Goal: Communication & Community: Participate in discussion

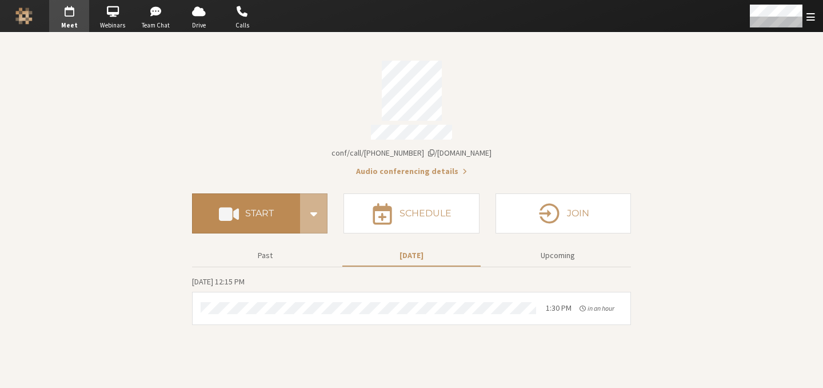
click at [220, 203] on span at bounding box center [229, 213] width 20 height 21
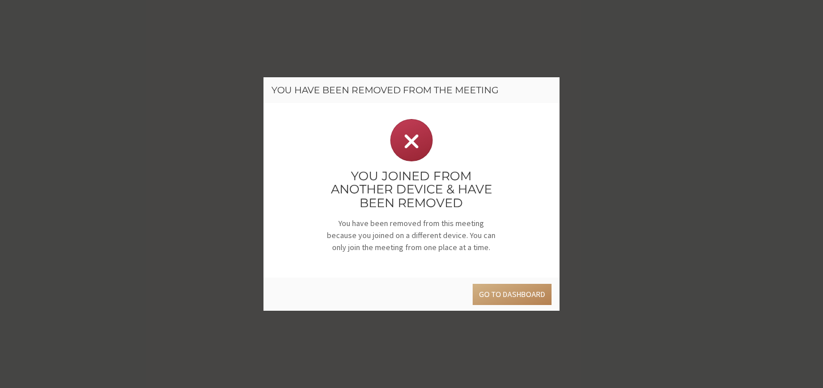
click at [211, 105] on div "You have been removed from the meeting You joined from another device & have be…" at bounding box center [411, 194] width 823 height 388
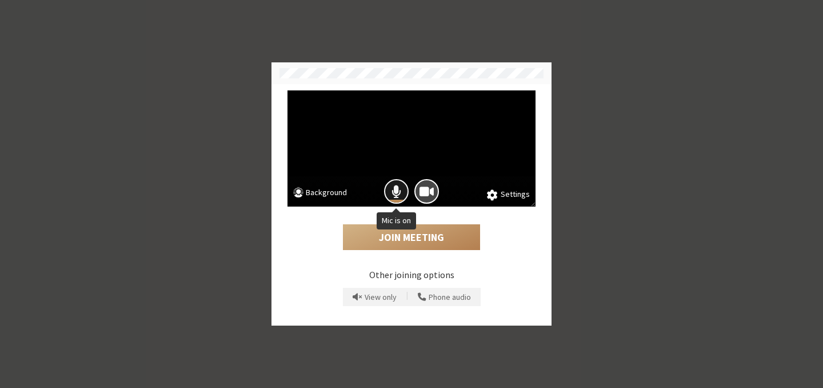
click at [402, 193] on button "Mic is on" at bounding box center [396, 191] width 25 height 25
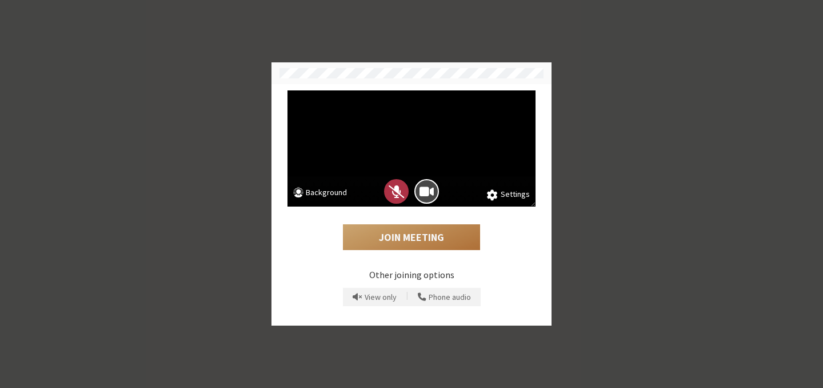
click at [410, 242] on button "Join Meeting" at bounding box center [411, 237] width 137 height 26
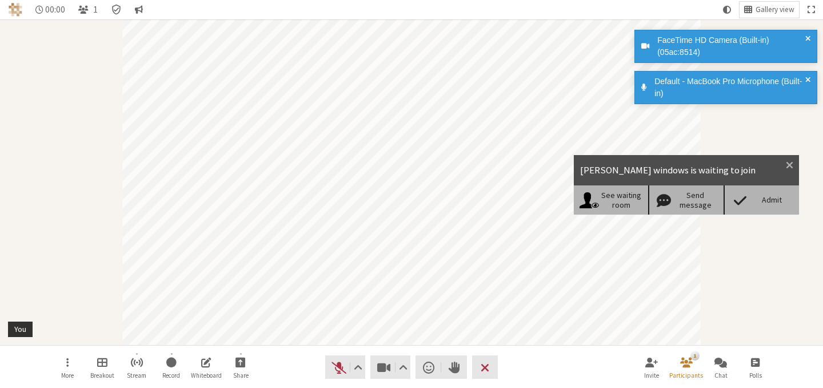
click at [754, 197] on div "Admit" at bounding box center [772, 200] width 44 height 10
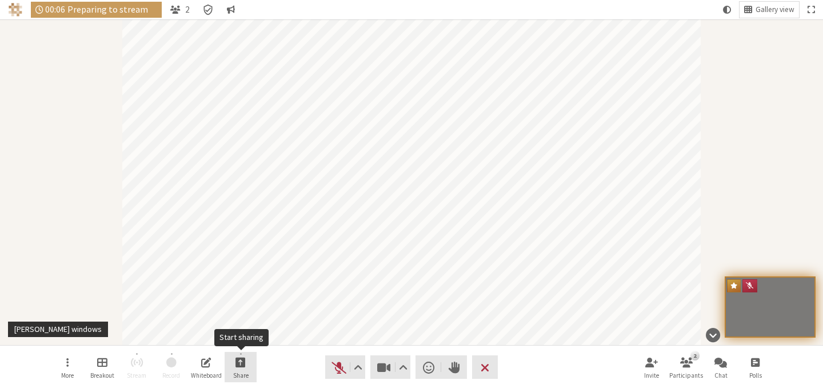
click at [231, 364] on button "Share" at bounding box center [241, 367] width 32 height 31
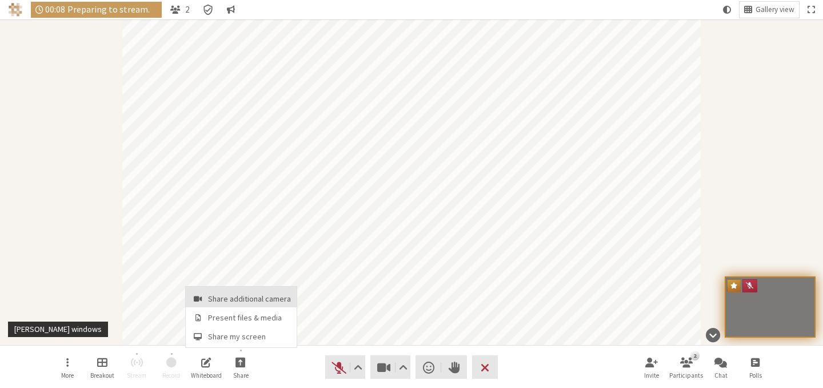
click at [245, 303] on span "Share additional camera" at bounding box center [249, 298] width 83 height 9
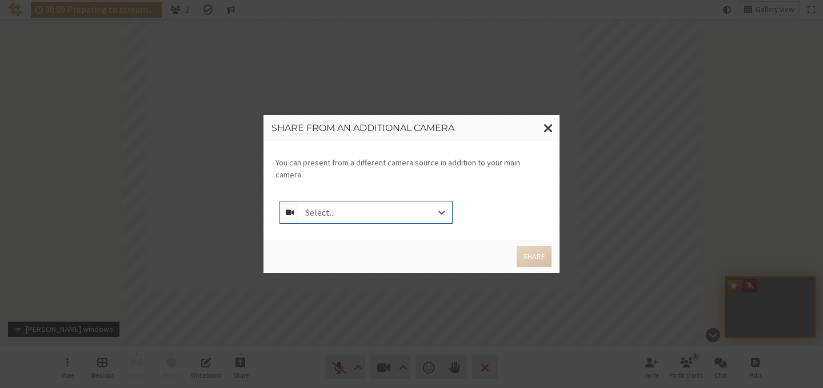
click at [373, 210] on body "00:09 Preparing to stream ... 2 Gallery view More Breakout Stream Record Whiteb…" at bounding box center [411, 194] width 823 height 388
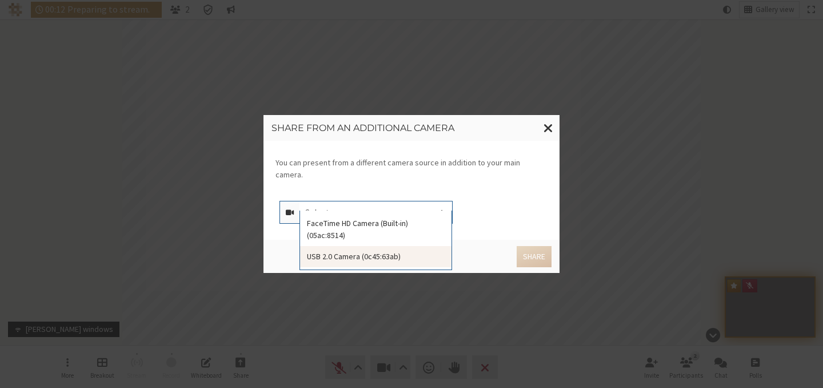
click at [384, 258] on div "USB 2.0 Camera (0c45:63ab)" at bounding box center [376, 256] width 152 height 21
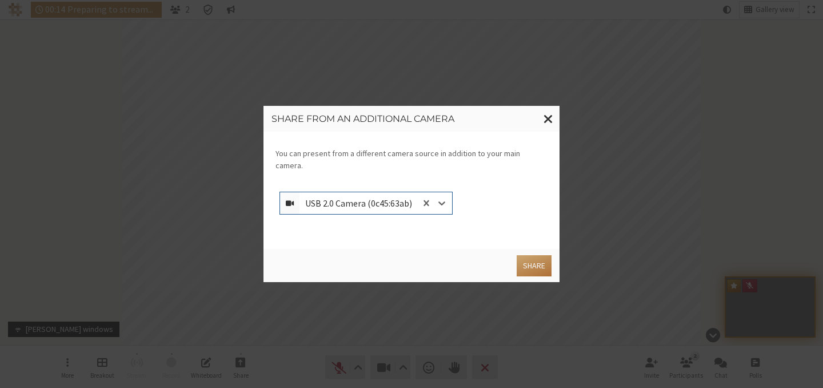
click at [529, 258] on button "Share" at bounding box center [534, 265] width 35 height 21
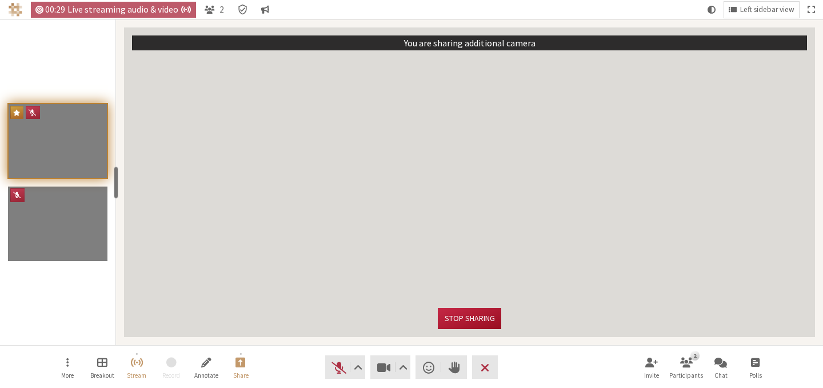
click at [484, 314] on button "Stop sharing" at bounding box center [469, 318] width 63 height 21
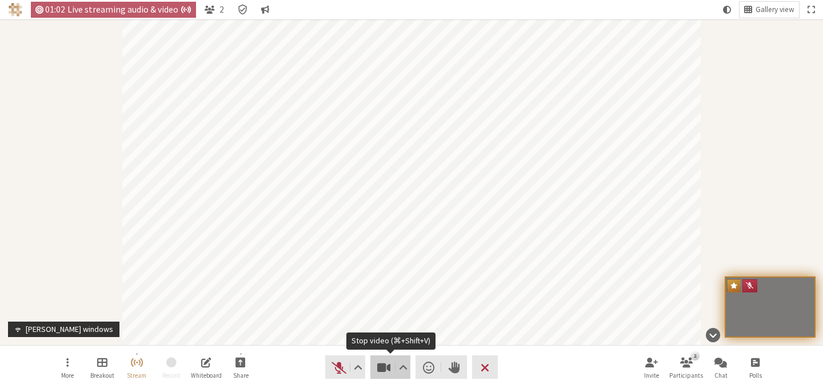
click at [384, 370] on span "Stop video (⌘+Shift+V)" at bounding box center [384, 367] width 16 height 16
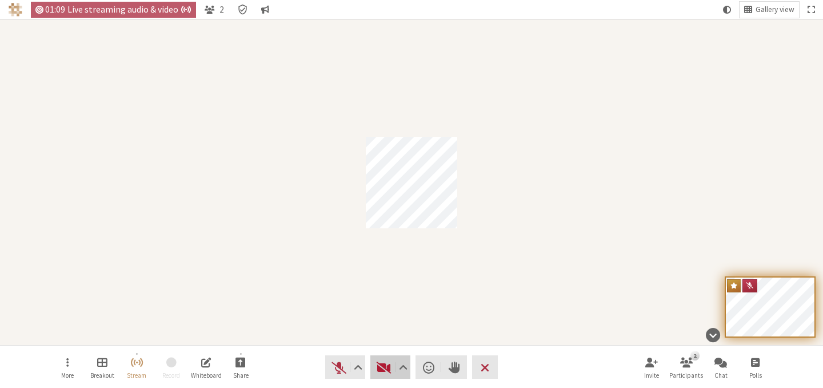
click at [386, 366] on span "Start video (⌘+Shift+V)" at bounding box center [384, 367] width 16 height 16
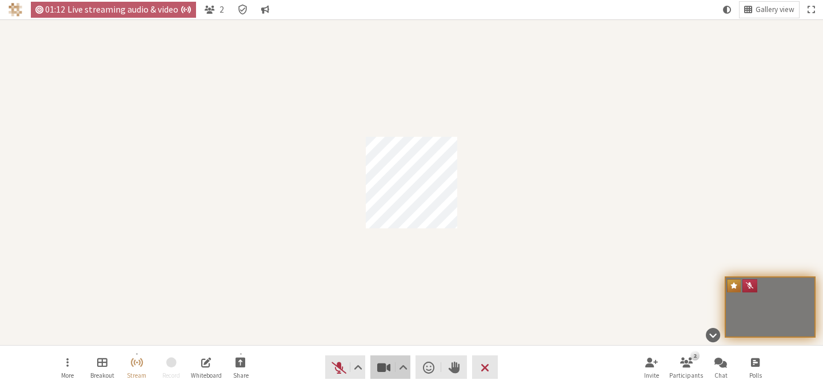
click at [386, 366] on span "Stop video (⌘+Shift+V)" at bounding box center [384, 367] width 16 height 16
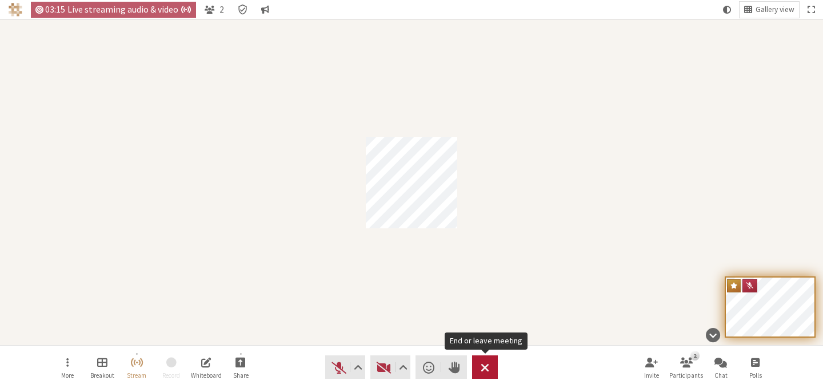
click at [485, 370] on span "End or leave meeting" at bounding box center [485, 367] width 9 height 16
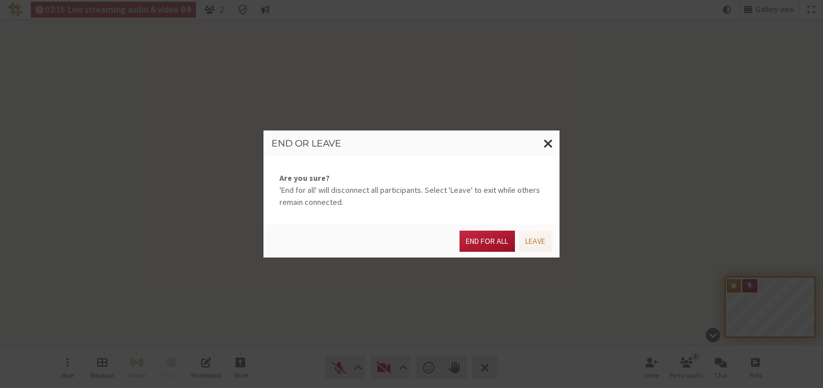
click at [489, 241] on button "End for all" at bounding box center [487, 240] width 55 height 21
